Goal: Transaction & Acquisition: Purchase product/service

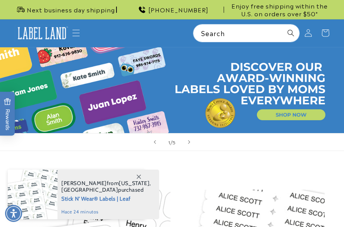
scroll to position [388, 0]
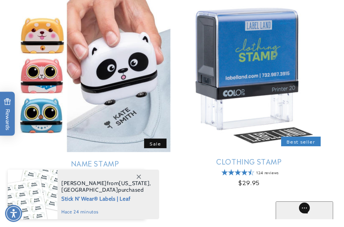
click at [123, 159] on link "Name Stamp" at bounding box center [94, 163] width 151 height 9
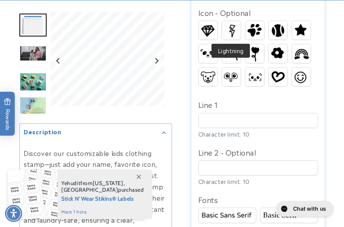
click at [229, 29] on img at bounding box center [231, 30] width 19 height 18
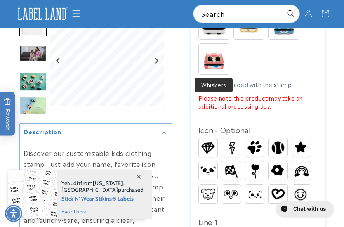
click at [213, 66] on img at bounding box center [214, 59] width 30 height 30
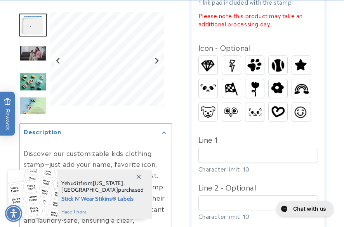
scroll to position [349, 0]
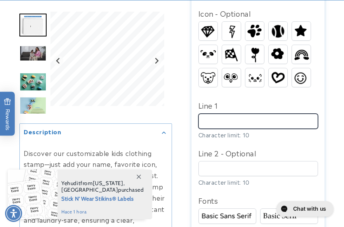
click at [221, 120] on input "Line 1" at bounding box center [258, 121] width 120 height 15
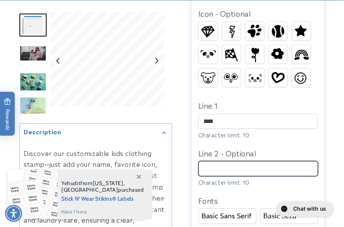
click at [225, 166] on input "Line 2 - Optional" at bounding box center [258, 168] width 120 height 15
type input "****"
